Goal: Information Seeking & Learning: Stay updated

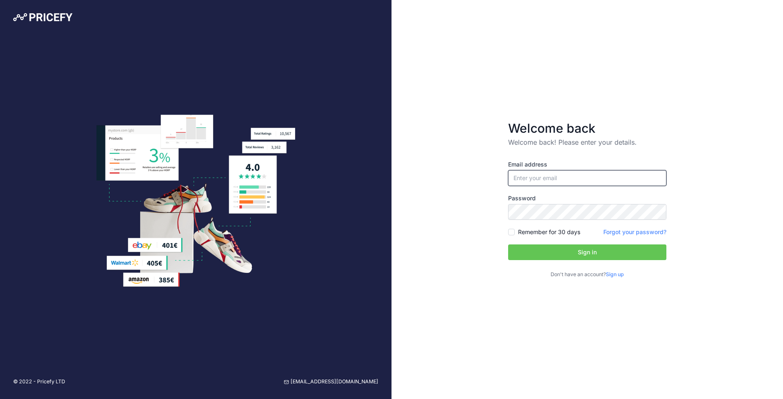
click at [565, 176] on input "email" at bounding box center [587, 178] width 158 height 16
click at [0, 398] on nordpass-autofill-portal at bounding box center [0, 399] width 0 height 0
type input "[PERSON_NAME][EMAIL_ADDRESS][DOMAIN_NAME]"
click at [548, 259] on button "Sign in" at bounding box center [587, 252] width 158 height 16
click at [548, 254] on button "Sign in" at bounding box center [587, 252] width 158 height 16
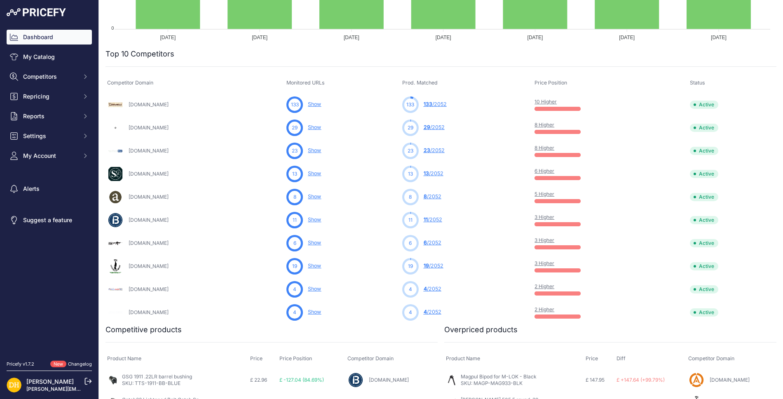
scroll to position [225, 0]
click at [557, 103] on link "10 Higher" at bounding box center [545, 101] width 22 height 6
click at [321, 103] on link "Show" at bounding box center [314, 104] width 13 height 6
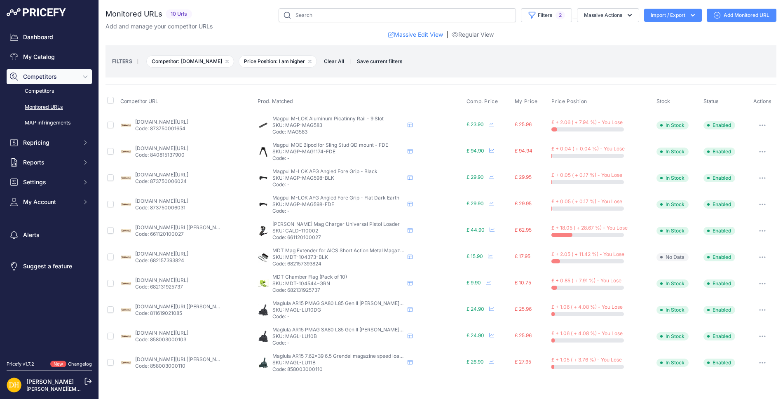
click at [159, 121] on link "[DOMAIN_NAME][URL]" at bounding box center [161, 122] width 53 height 6
click at [185, 280] on link "[DOMAIN_NAME][URL]" at bounding box center [161, 280] width 53 height 6
click at [184, 201] on link "[DOMAIN_NAME][URL]" at bounding box center [161, 201] width 53 height 6
click at [168, 359] on link "[DOMAIN_NAME][URL][PERSON_NAME]" at bounding box center [181, 359] width 93 height 6
click at [193, 303] on link "[DOMAIN_NAME][URL][PERSON_NAME]" at bounding box center [181, 306] width 93 height 6
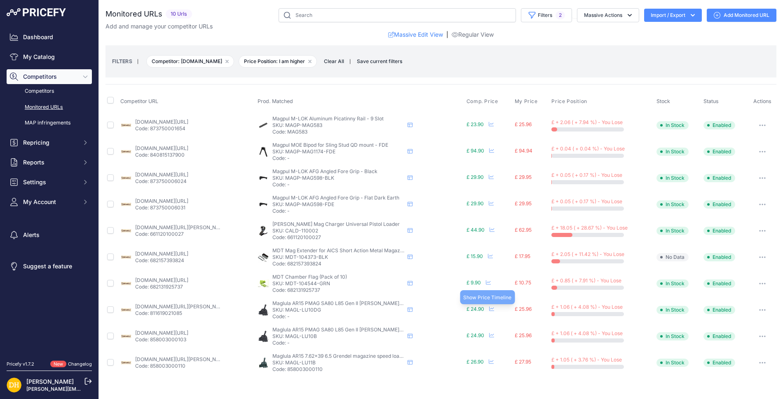
click at [491, 308] on icon at bounding box center [491, 308] width 5 height 5
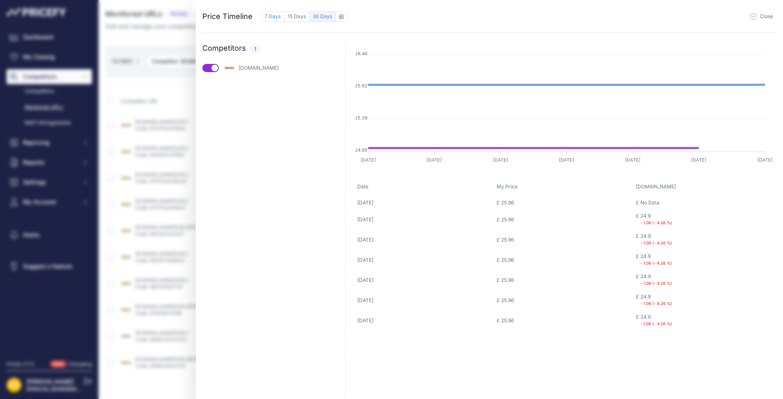
click at [312, 19] on button "30 Days" at bounding box center [322, 16] width 26 height 11
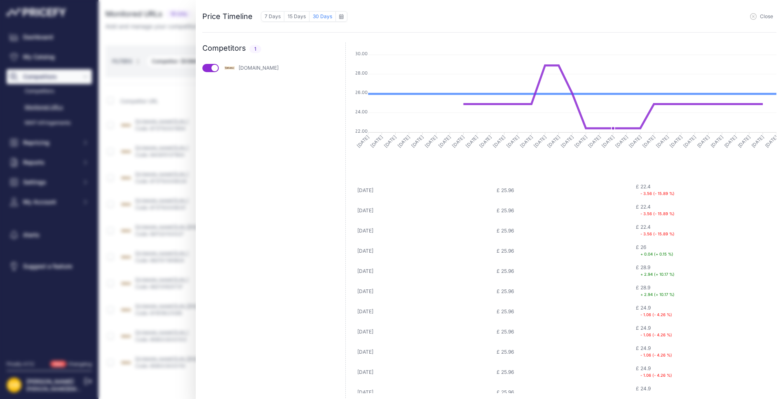
scroll to position [248, 0]
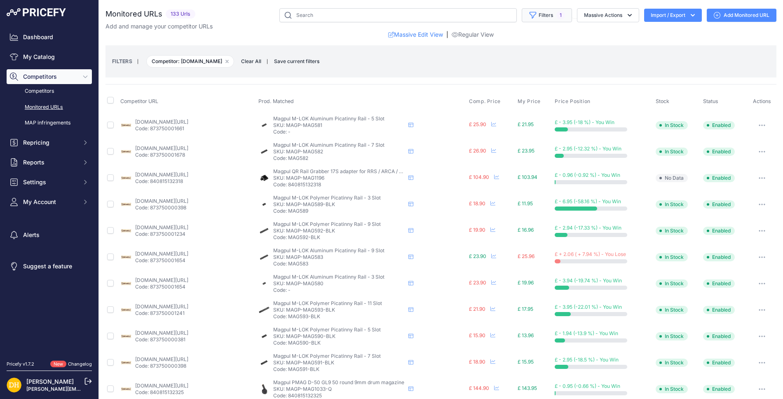
click at [540, 17] on button "Filters 1" at bounding box center [547, 15] width 50 height 14
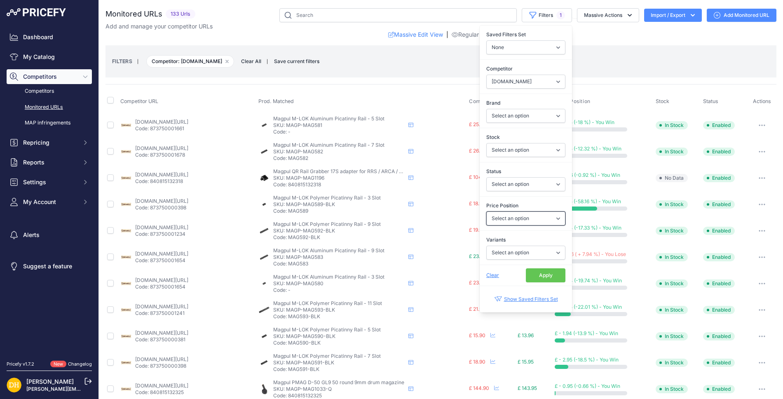
click at [544, 214] on select "Select an option I am lower Same price I am higher" at bounding box center [525, 218] width 79 height 14
select select "0"
click at [486, 211] on select "Select an option I am lower Same price I am higher" at bounding box center [525, 218] width 79 height 14
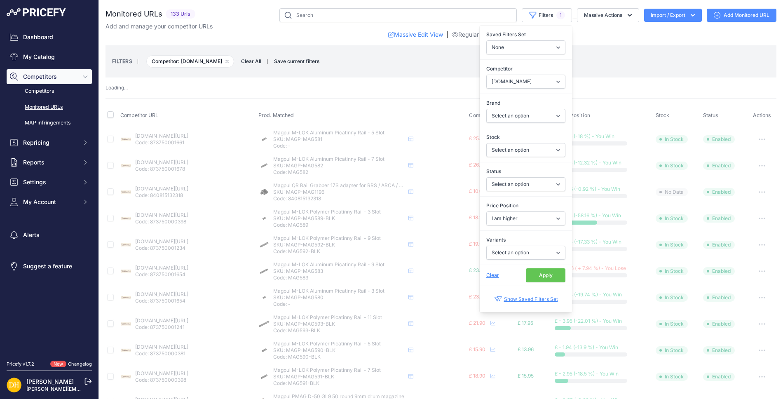
click at [539, 277] on button "Apply" at bounding box center [546, 275] width 40 height 14
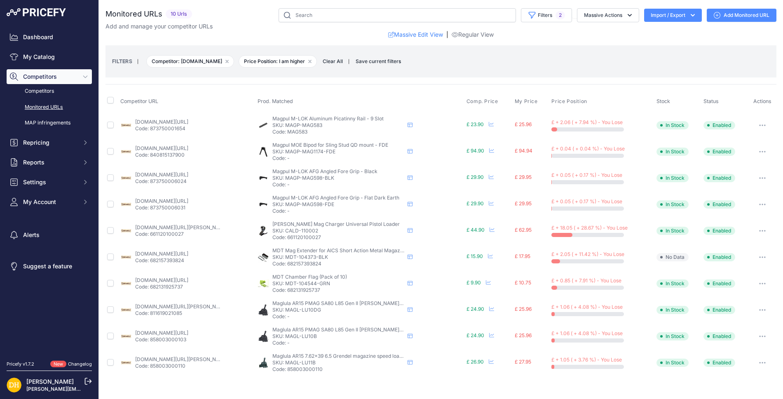
click at [188, 148] on link "[DOMAIN_NAME][URL]" at bounding box center [161, 148] width 53 height 6
click at [179, 122] on link "[DOMAIN_NAME][URL]" at bounding box center [161, 122] width 53 height 6
click at [147, 174] on link "[DOMAIN_NAME][URL]" at bounding box center [161, 174] width 53 height 6
drag, startPoint x: 328, startPoint y: 309, endPoint x: 286, endPoint y: 309, distance: 42.0
click at [286, 309] on p "SKU: MAGL-LU10DG" at bounding box center [338, 310] width 132 height 7
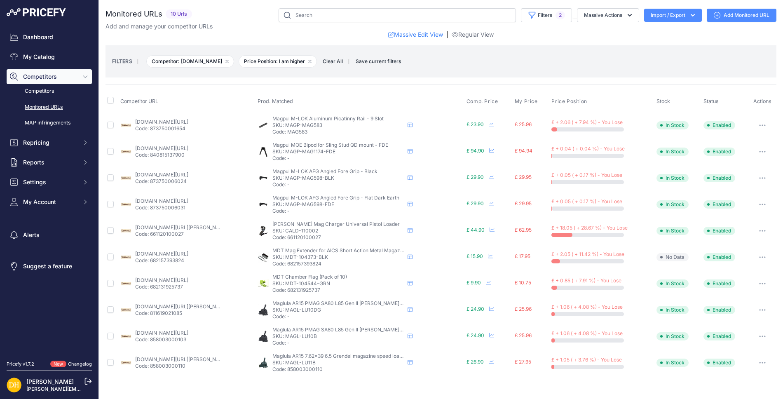
click at [177, 305] on link "[DOMAIN_NAME][URL][PERSON_NAME]" at bounding box center [181, 306] width 93 height 6
click at [141, 357] on link "[DOMAIN_NAME][URL][PERSON_NAME]" at bounding box center [181, 359] width 93 height 6
click at [188, 279] on link "[DOMAIN_NAME][URL]" at bounding box center [161, 280] width 53 height 6
